Goal: Find specific page/section: Find specific page/section

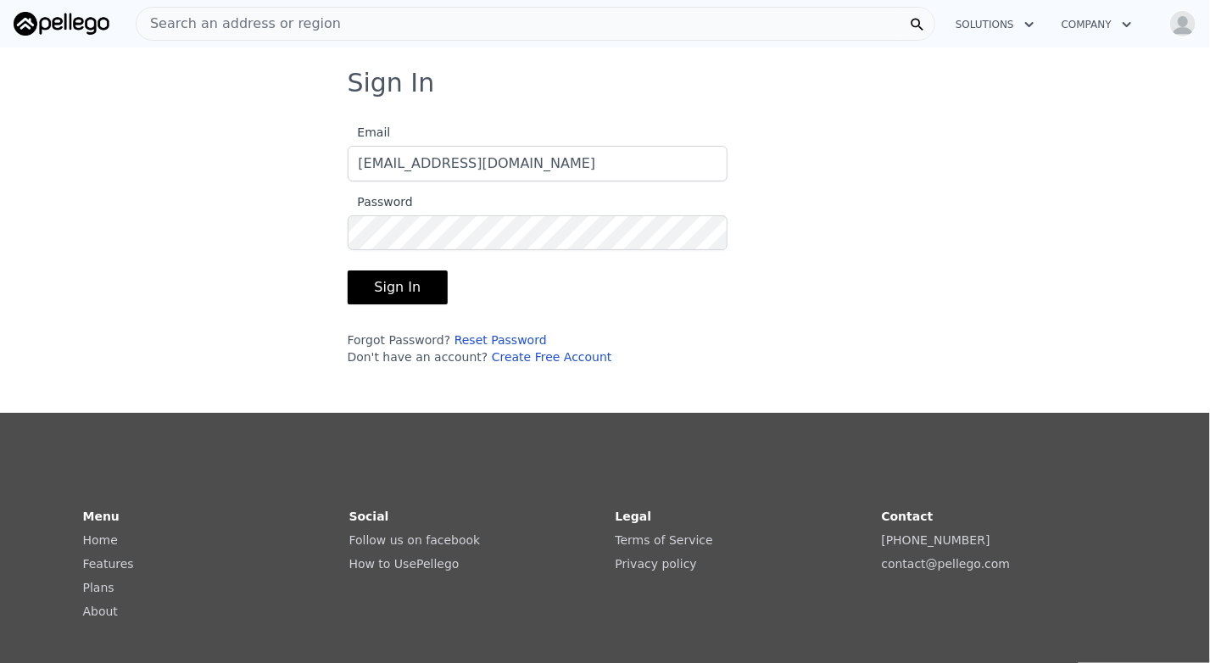
click at [387, 290] on button "Sign In" at bounding box center [398, 288] width 101 height 34
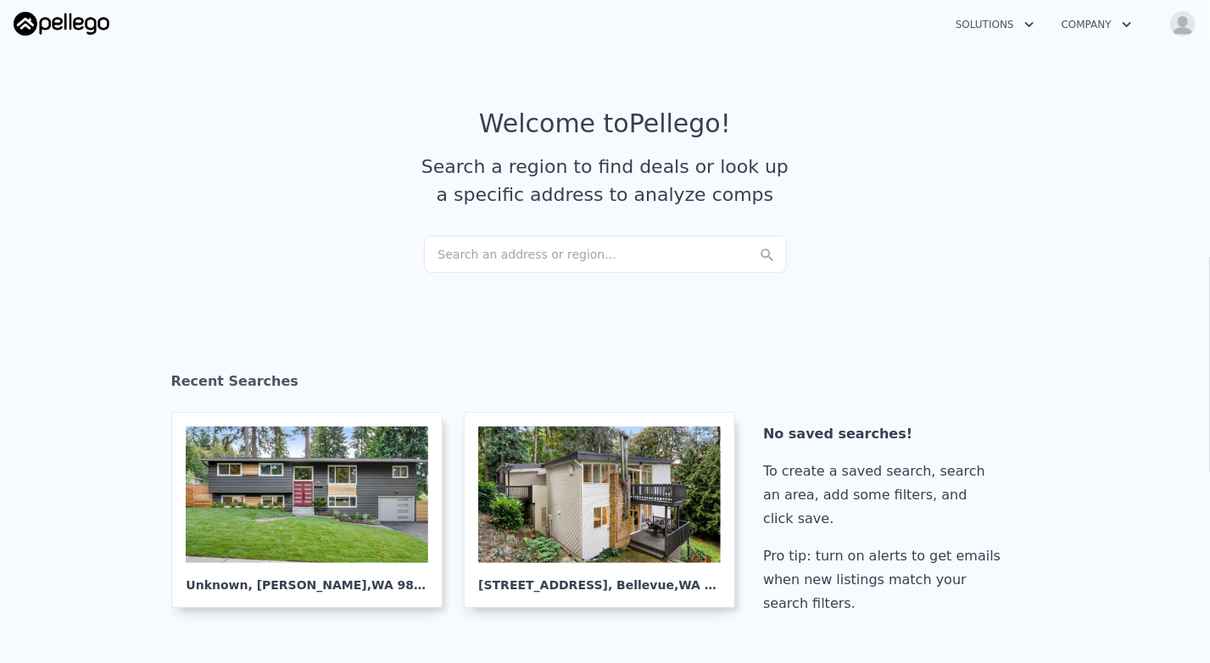
click at [642, 243] on div "Search an address or region..." at bounding box center [605, 254] width 363 height 37
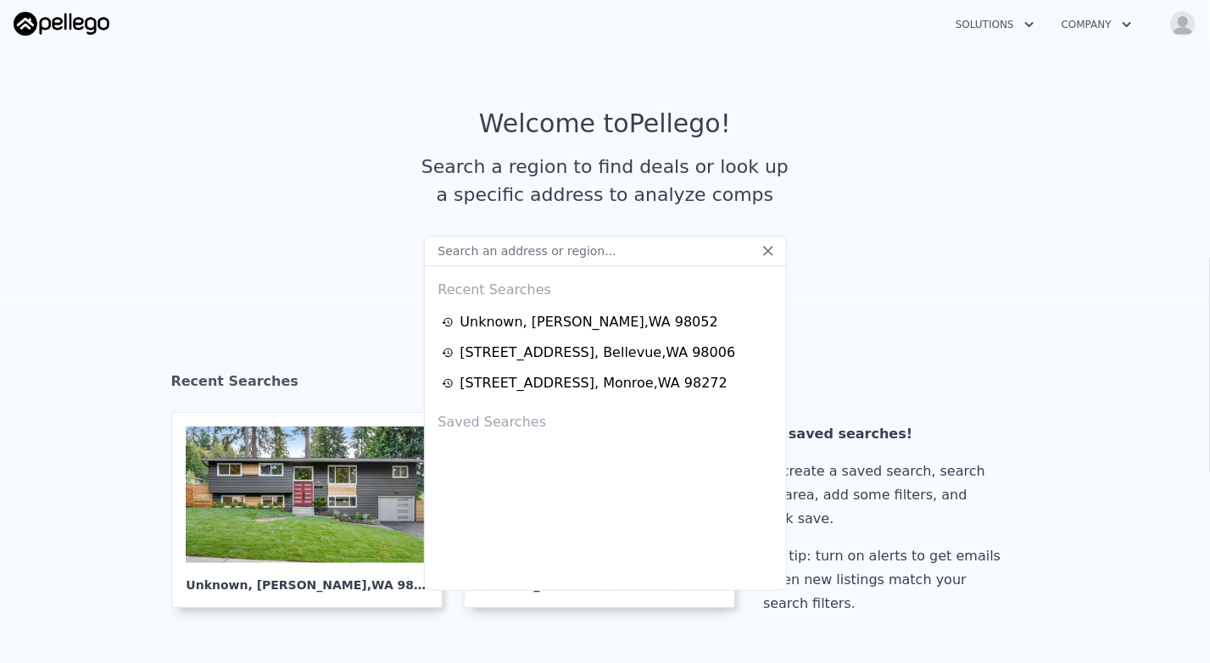
click at [592, 254] on input "text" at bounding box center [605, 251] width 363 height 31
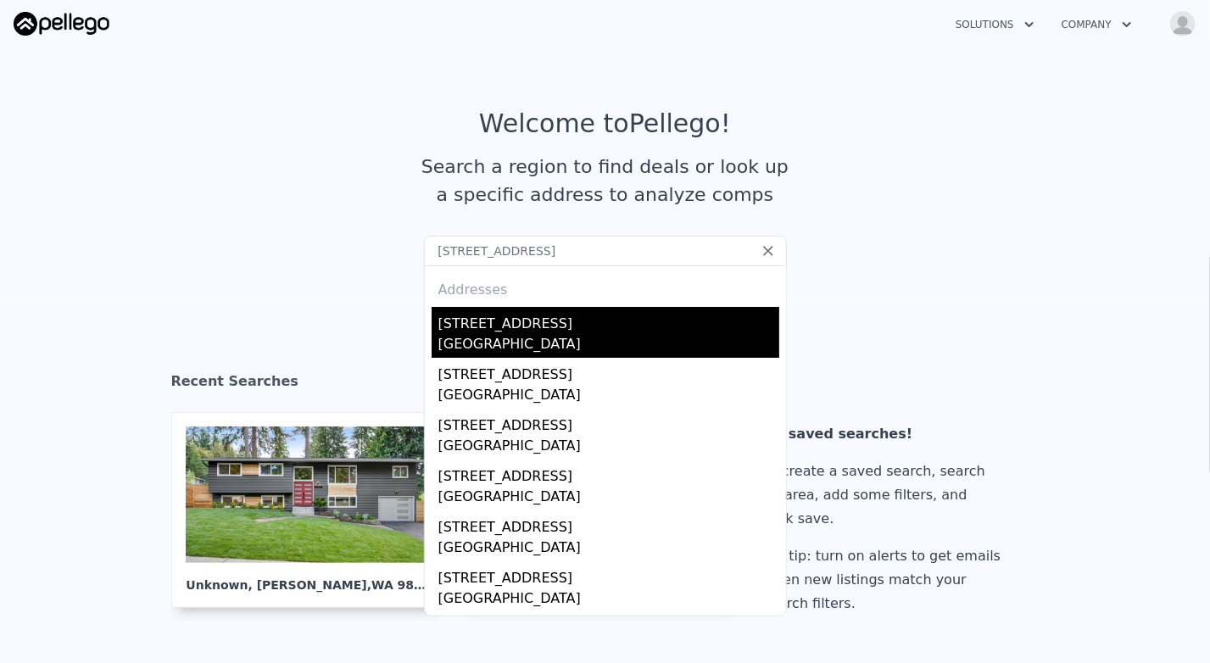
type input "[STREET_ADDRESS]"
click at [551, 325] on div "[STREET_ADDRESS]" at bounding box center [609, 320] width 341 height 27
